Goal: Information Seeking & Learning: Learn about a topic

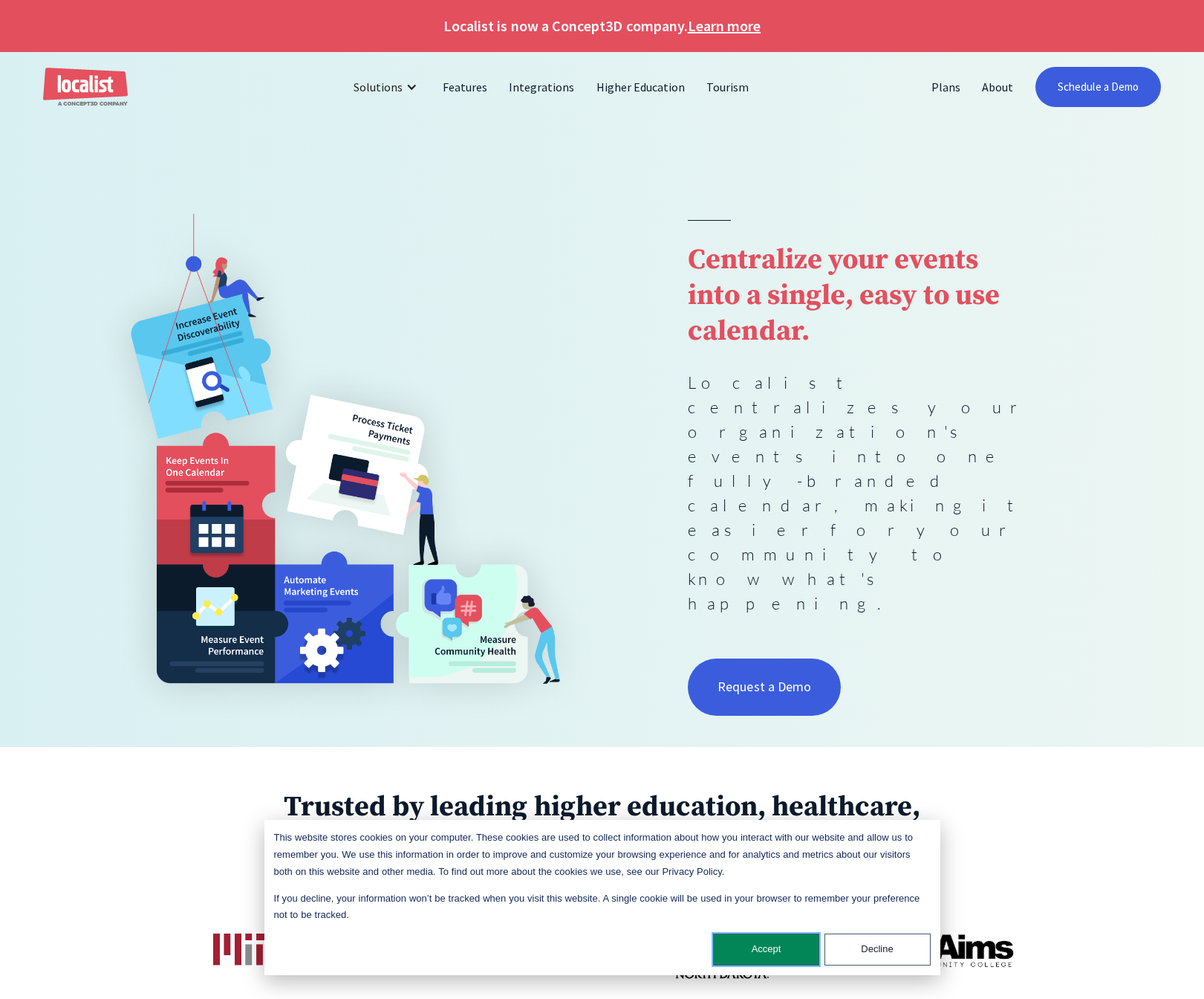
click at [779, 946] on button "Accept" at bounding box center [766, 950] width 107 height 32
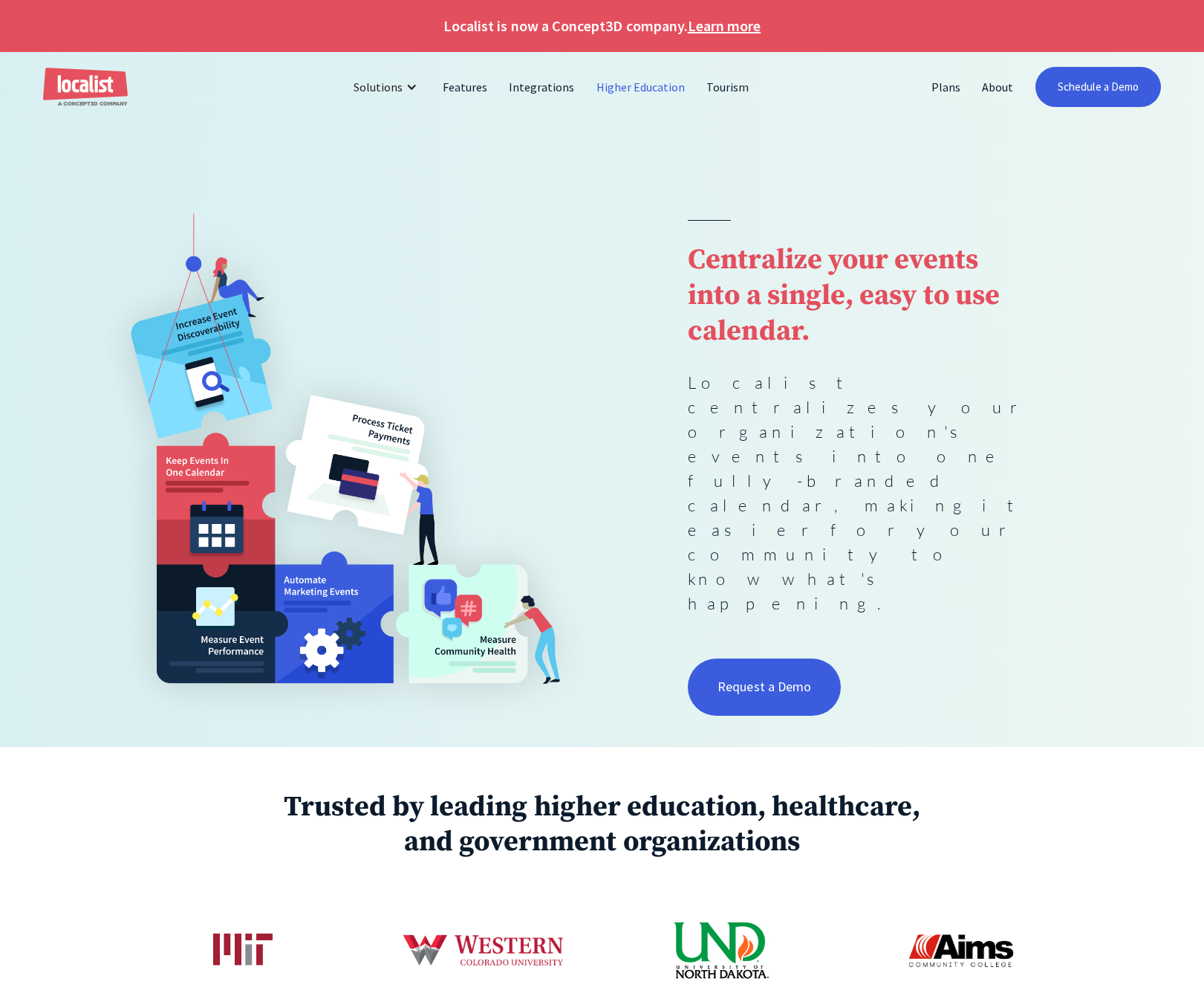
click at [621, 89] on link "Higher Education" at bounding box center [641, 87] width 110 height 36
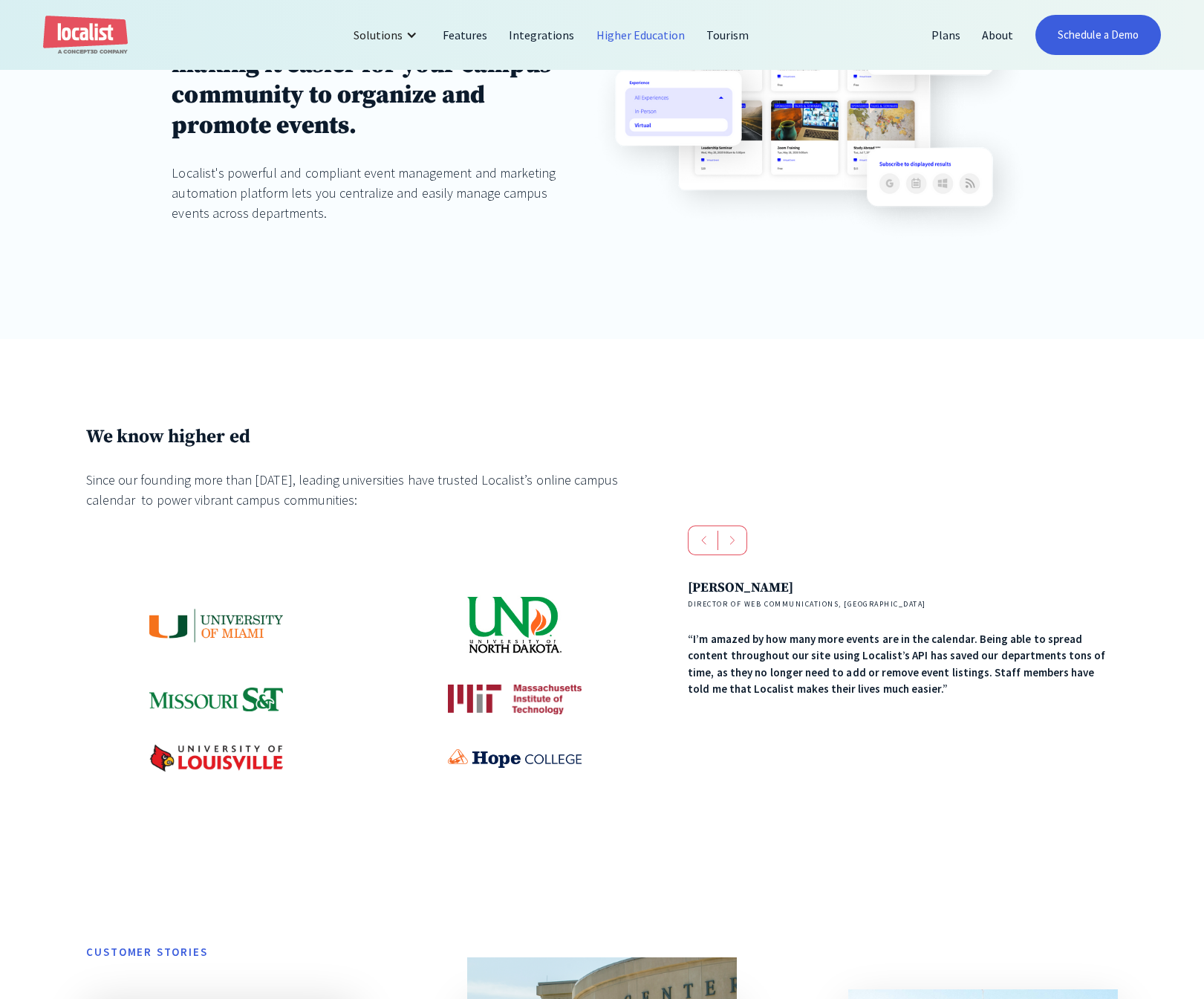
scroll to position [595, 0]
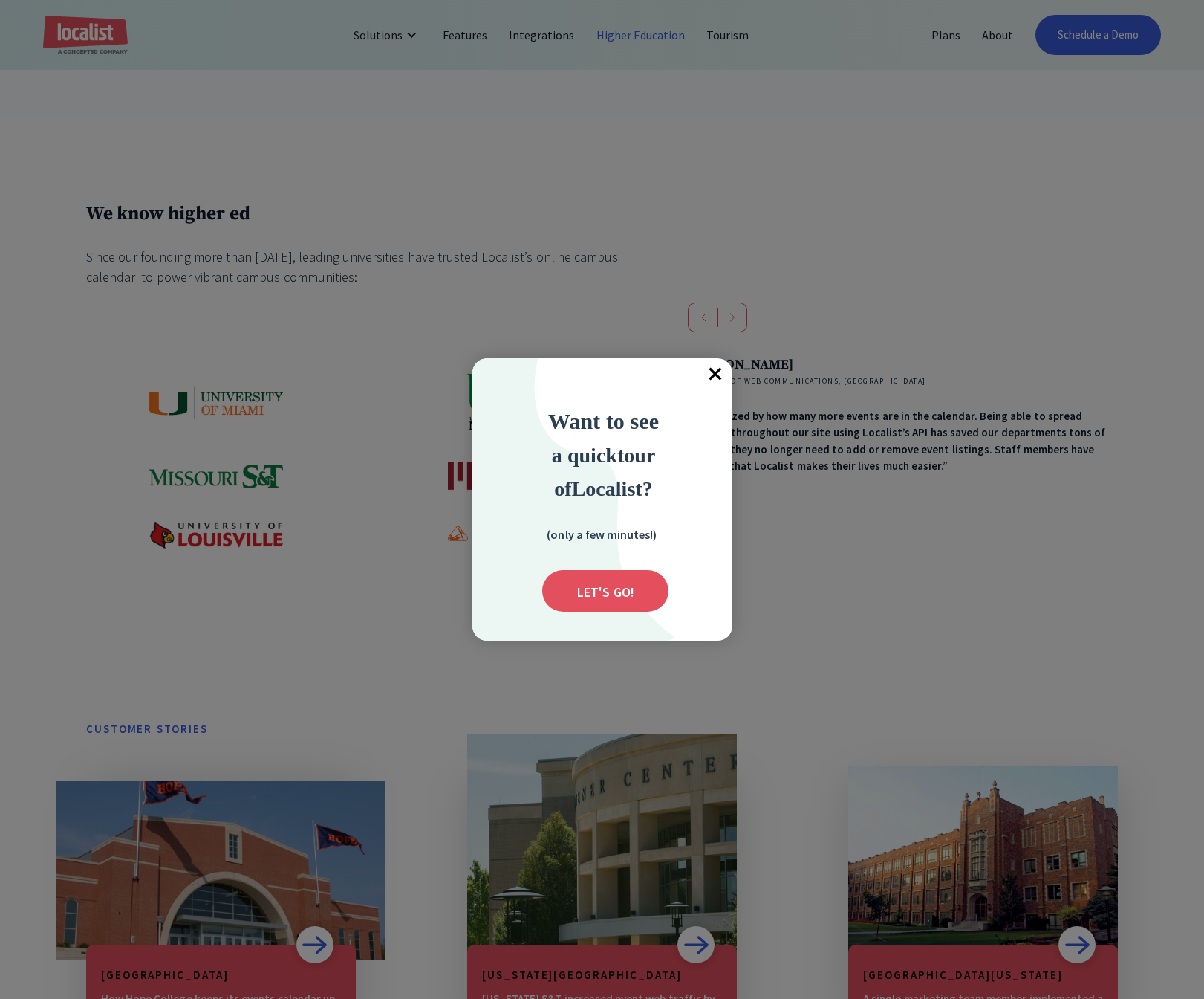
click at [707, 372] on span "×" at bounding box center [715, 374] width 33 height 33
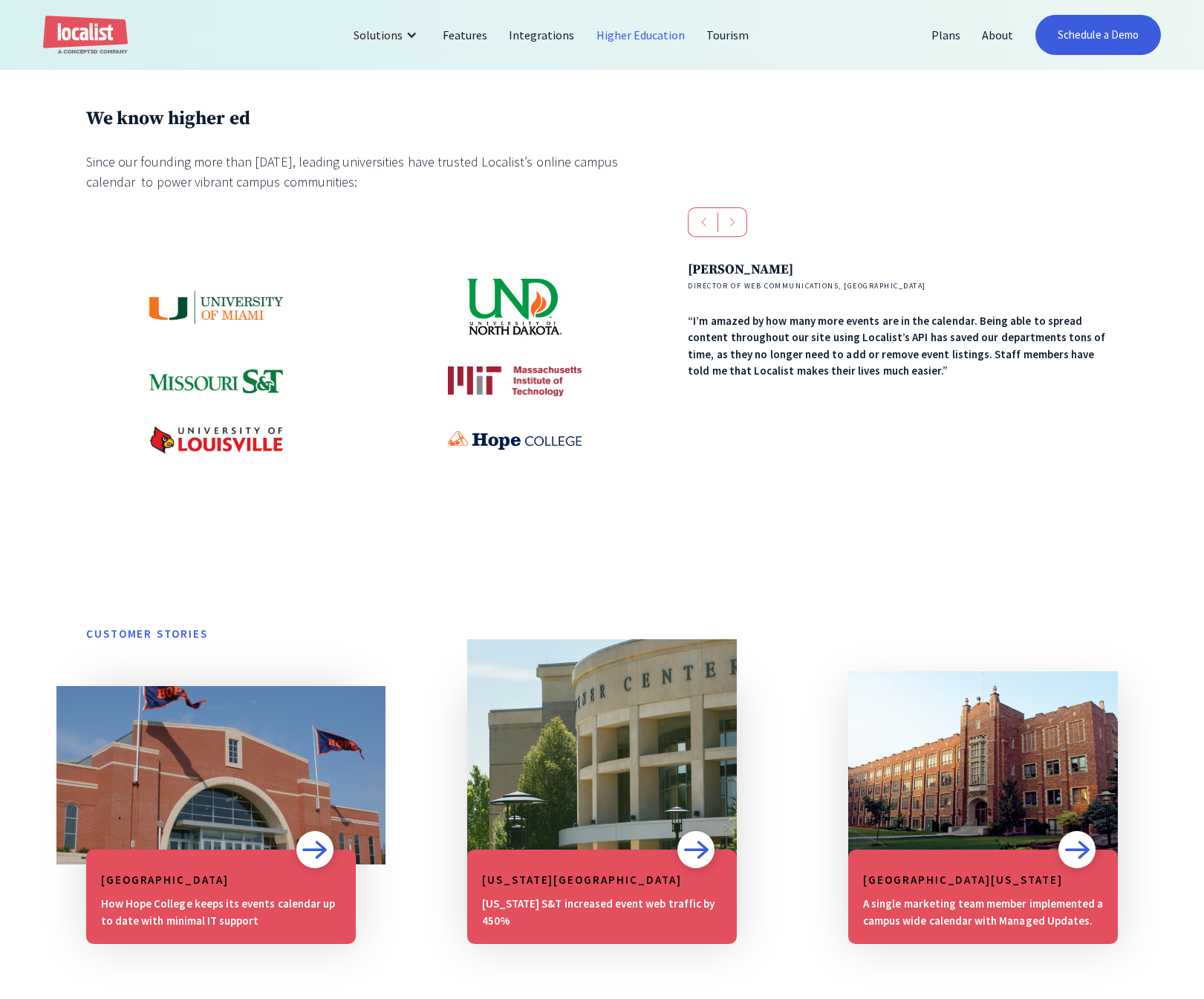
scroll to position [966, 0]
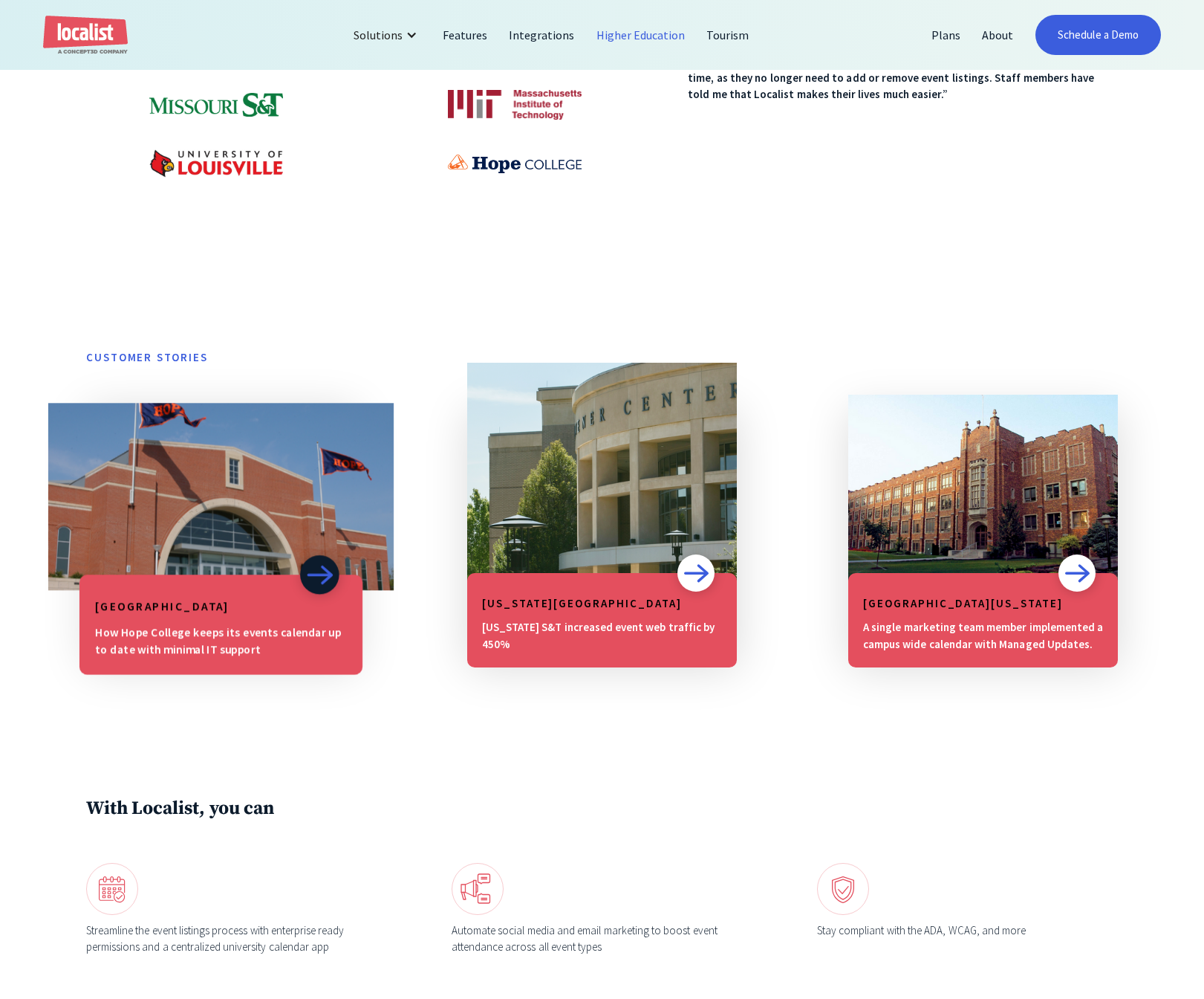
click at [320, 574] on img at bounding box center [320, 574] width 27 height 21
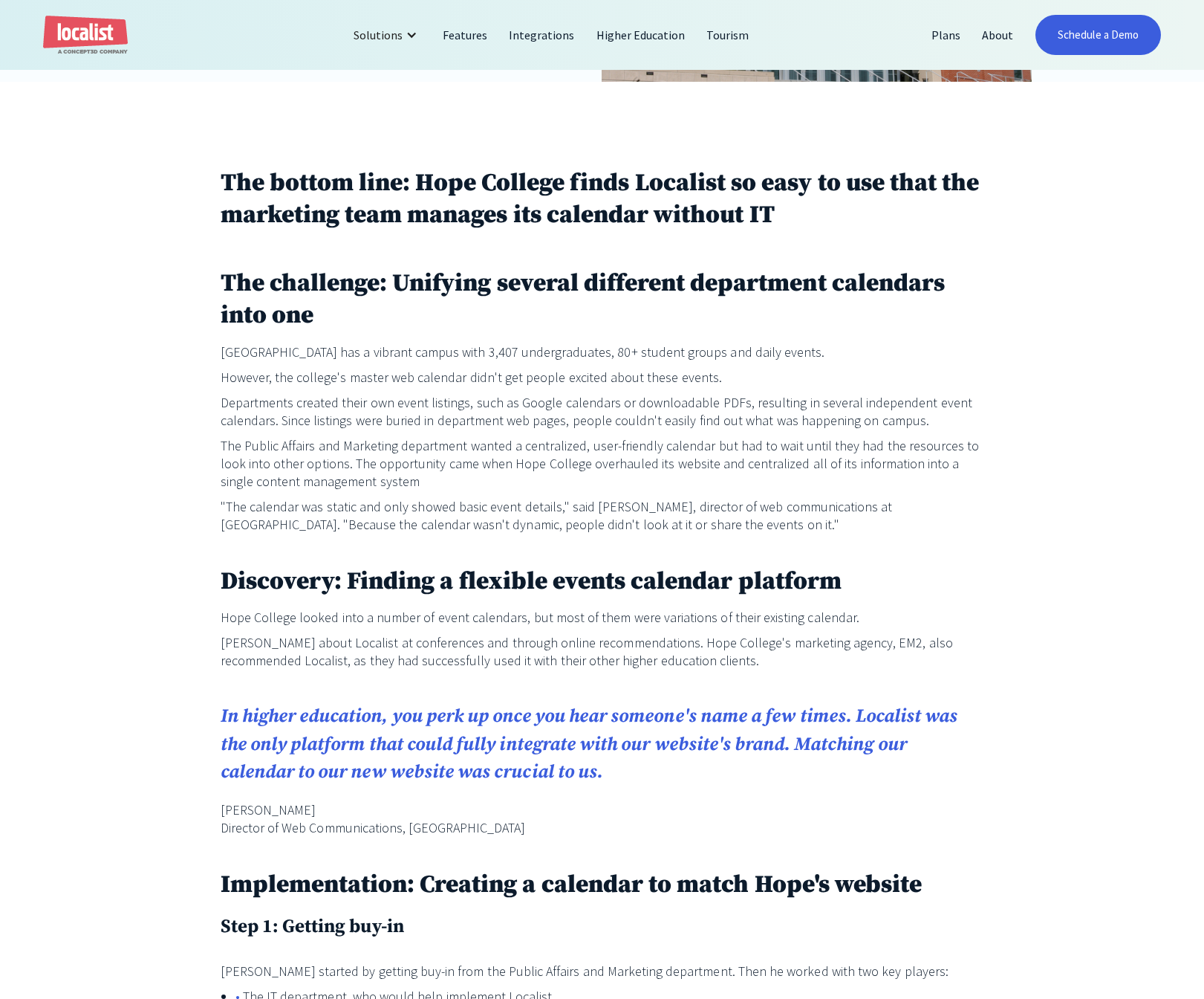
scroll to position [223, 0]
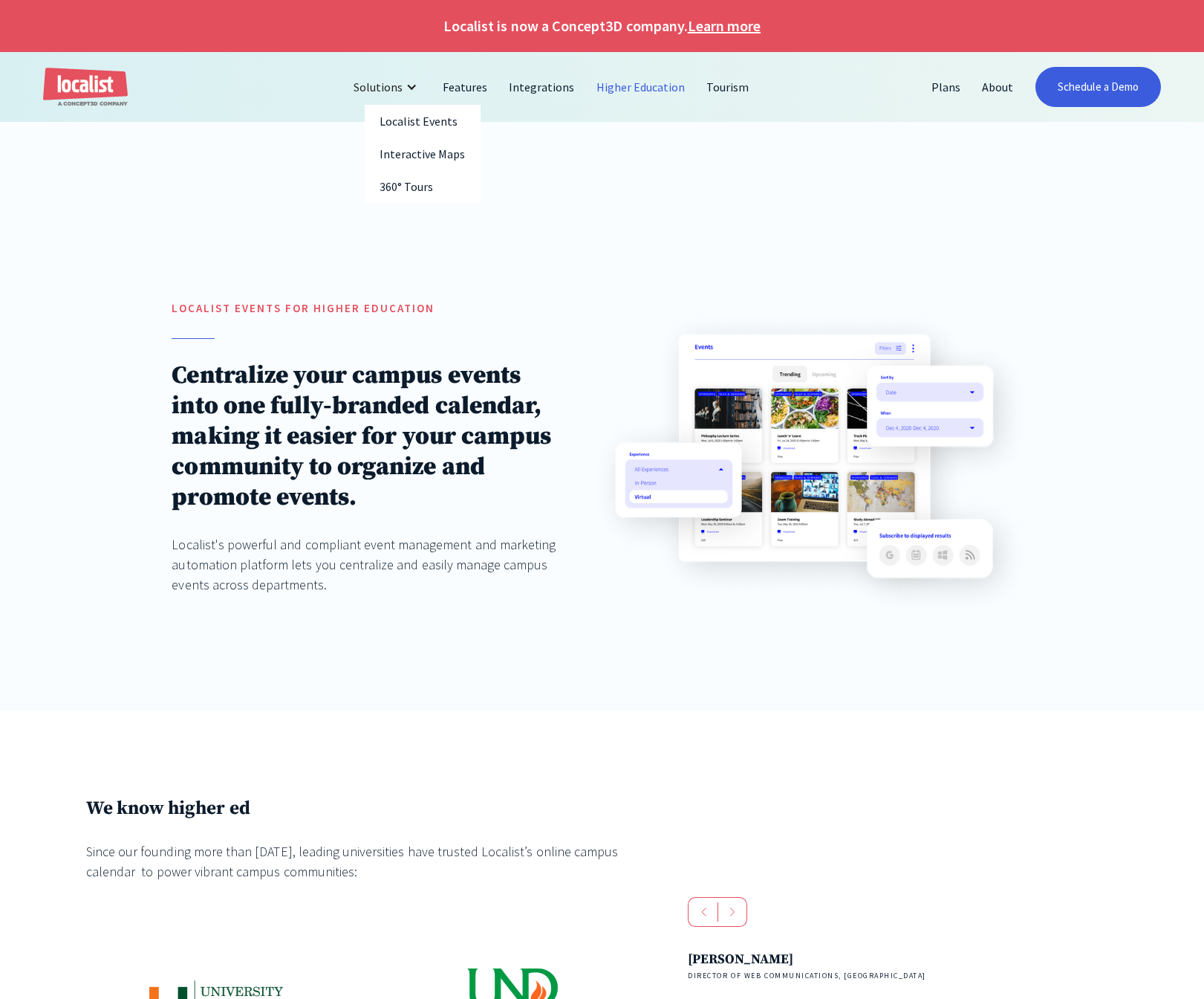
click at [402, 93] on div "Solutions" at bounding box center [378, 86] width 49 height 18
click at [402, 77] on div "Solutions" at bounding box center [387, 87] width 90 height 36
click at [416, 112] on link "Localist Events" at bounding box center [422, 121] width 116 height 33
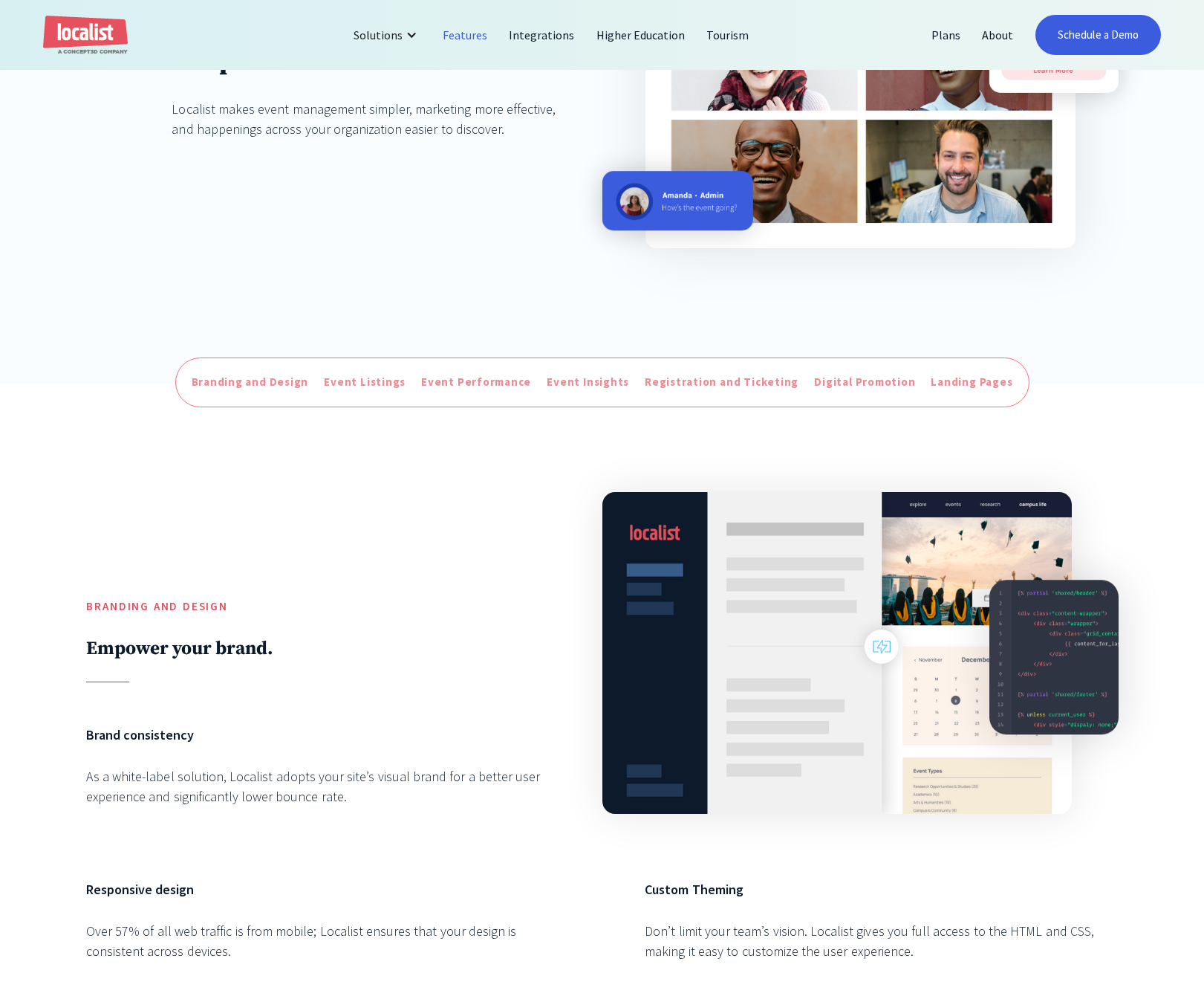
scroll to position [372, 0]
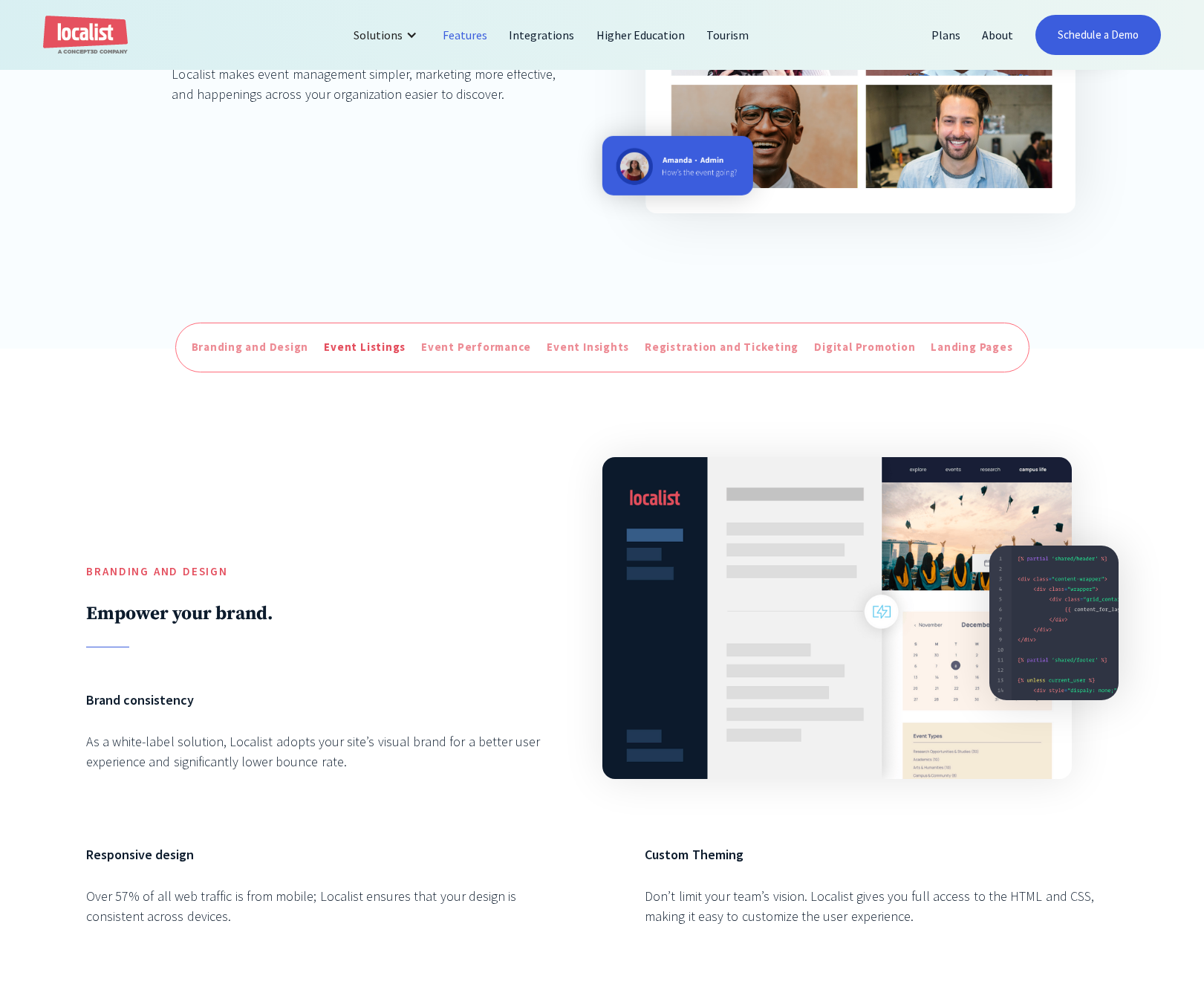
click at [372, 350] on div "Event Listings" at bounding box center [365, 347] width 81 height 17
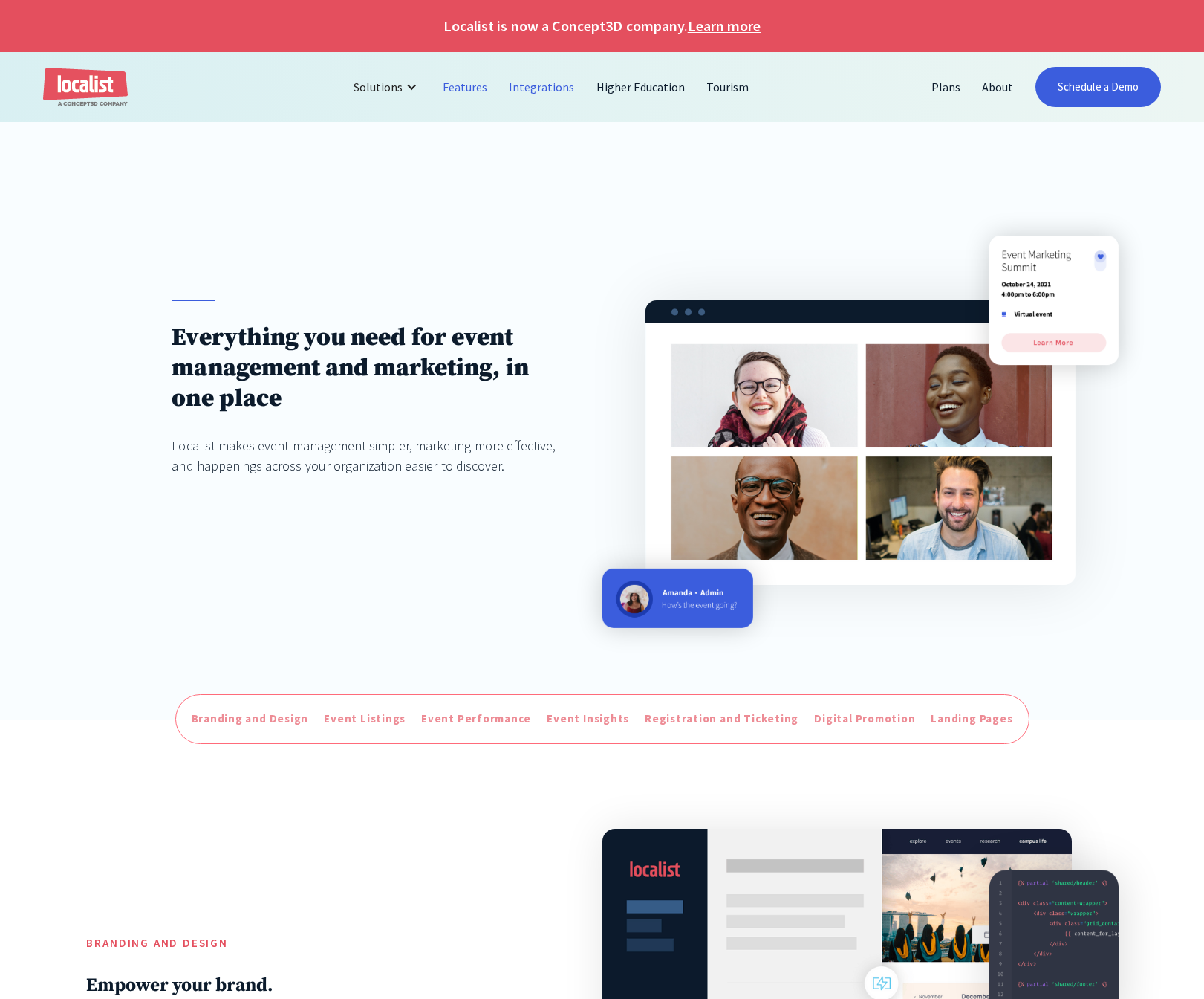
click at [543, 87] on link "Integrations" at bounding box center [542, 87] width 87 height 36
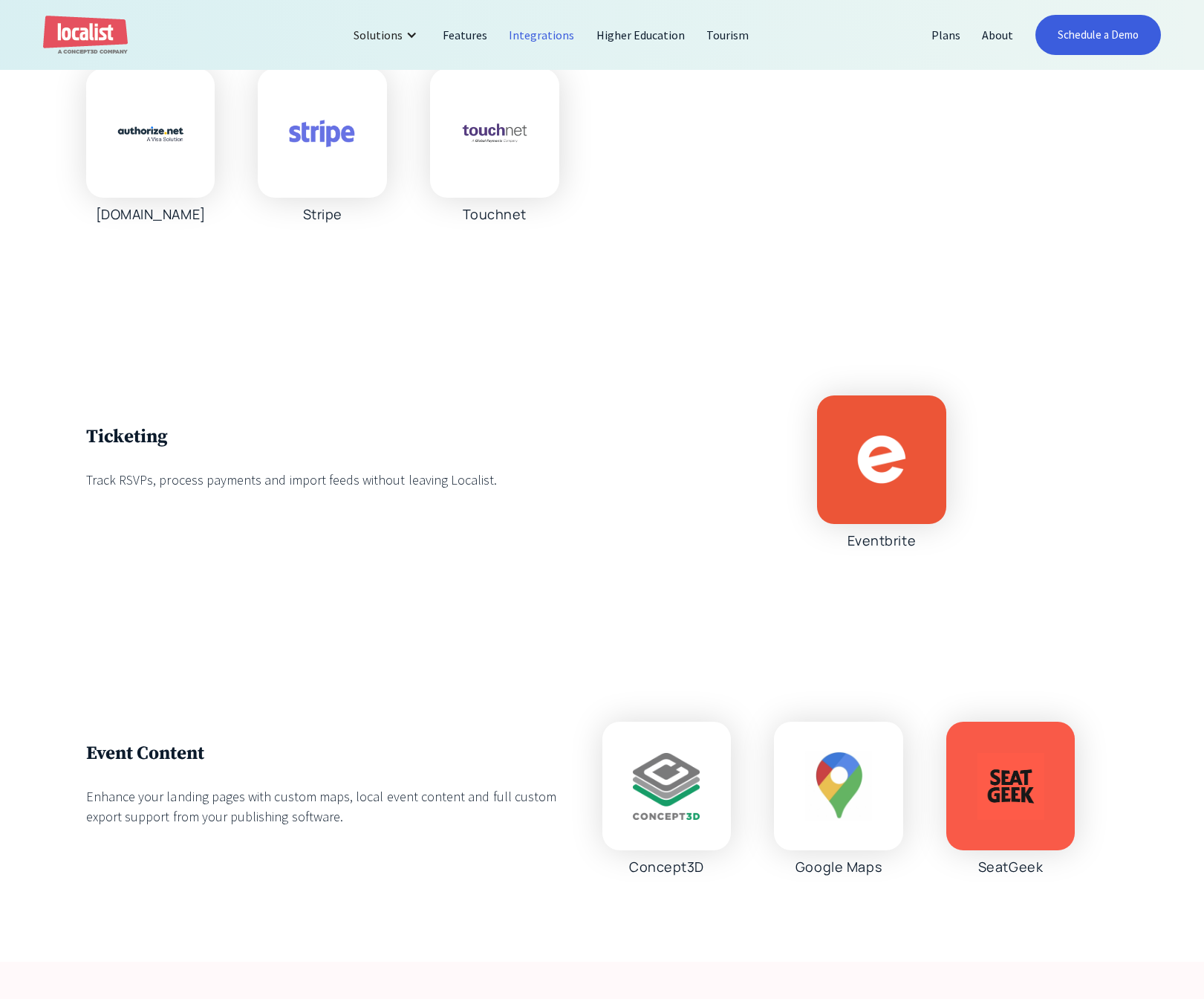
scroll to position [3507, 0]
